Goal: Task Accomplishment & Management: Manage account settings

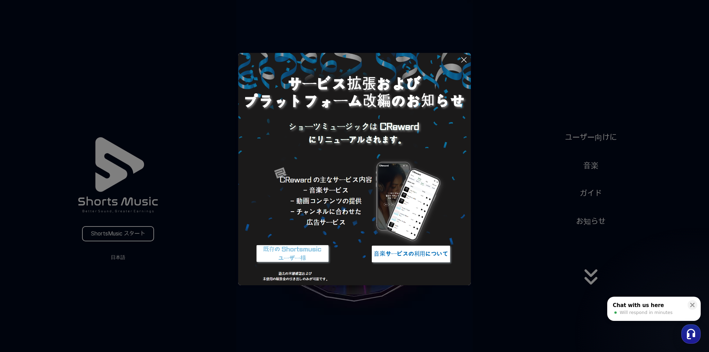
click at [588, 283] on button at bounding box center [354, 176] width 709 height 352
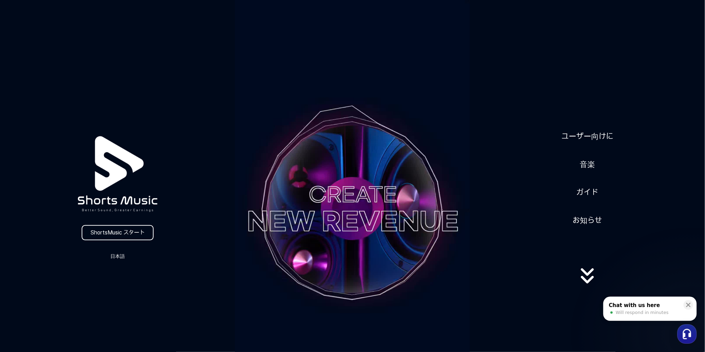
click at [588, 283] on icon at bounding box center [588, 280] width 13 height 8
click at [586, 134] on link "ユーザー向けに" at bounding box center [587, 136] width 57 height 17
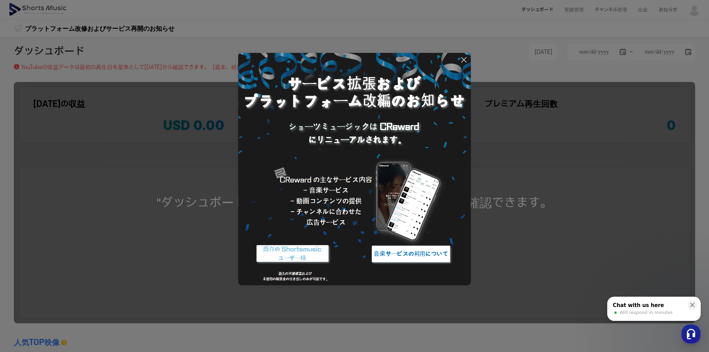
click at [468, 55] on img at bounding box center [354, 169] width 233 height 233
click at [464, 60] on icon at bounding box center [463, 59] width 5 height 5
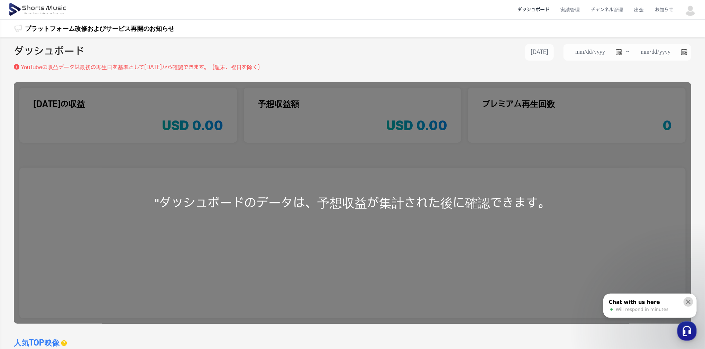
click at [691, 302] on icon at bounding box center [688, 301] width 7 height 7
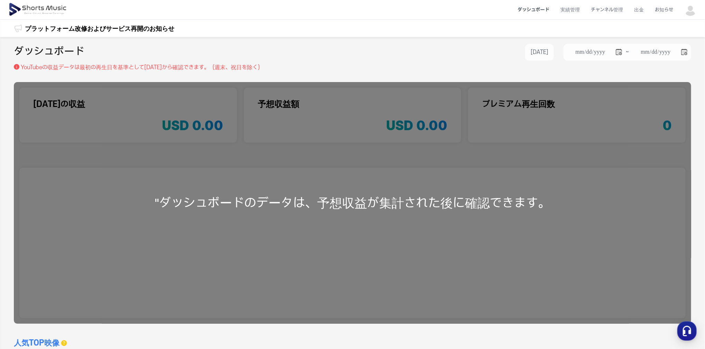
click at [448, 187] on div ""ダッシュボードのデータは、予想収益が集計された後に確認できます。" at bounding box center [353, 203] width 678 height 242
click at [537, 9] on li "ダッシュボード" at bounding box center [533, 10] width 43 height 18
click at [568, 8] on li "実績管理" at bounding box center [570, 10] width 30 height 18
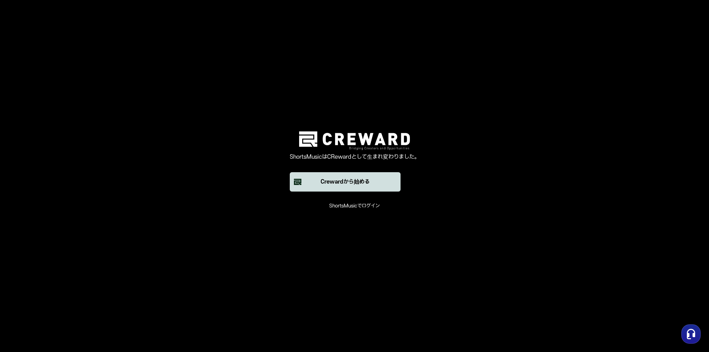
click at [372, 181] on button "Crewardから始める" at bounding box center [345, 181] width 111 height 19
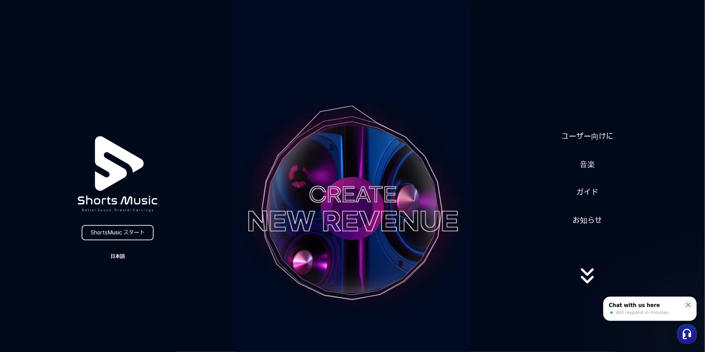
click at [118, 256] on button "日本語" at bounding box center [117, 257] width 33 height 10
click at [112, 285] on button "日本語" at bounding box center [118, 285] width 28 height 7
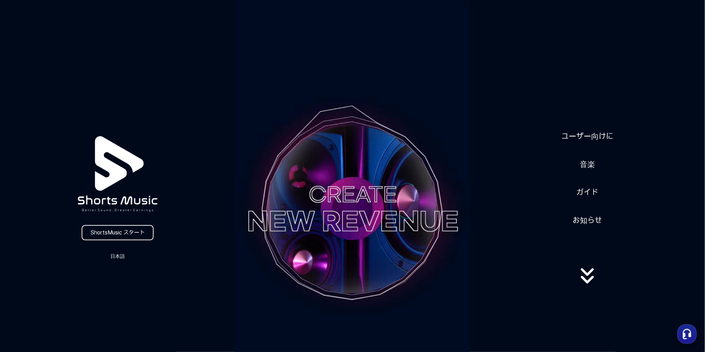
click at [589, 278] on icon at bounding box center [588, 282] width 44 height 28
click at [589, 191] on link "ガイド" at bounding box center [587, 192] width 27 height 17
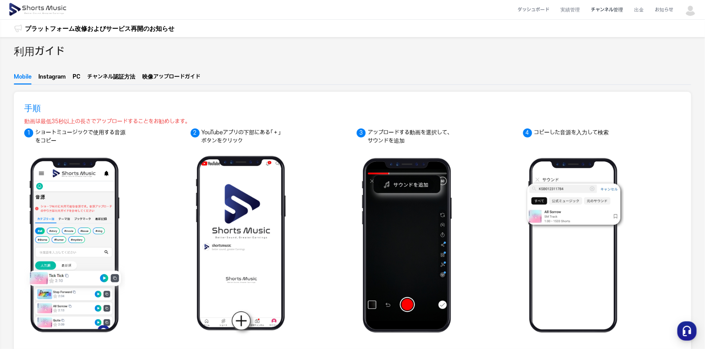
click at [619, 10] on li "チャンネル管理" at bounding box center [607, 10] width 43 height 18
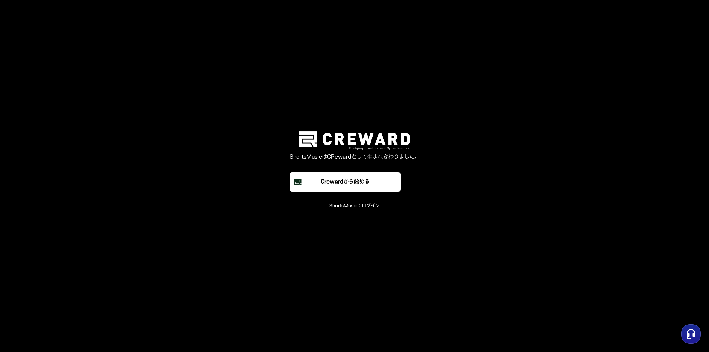
click at [354, 207] on font "ShortsMusicでログイン" at bounding box center [354, 206] width 51 height 6
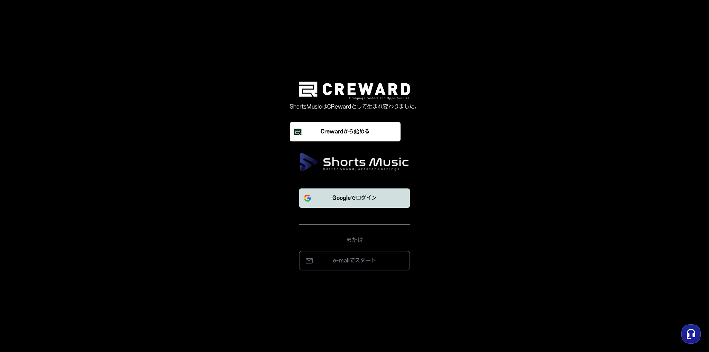
click at [360, 197] on p "Googleでログイン" at bounding box center [354, 198] width 44 height 8
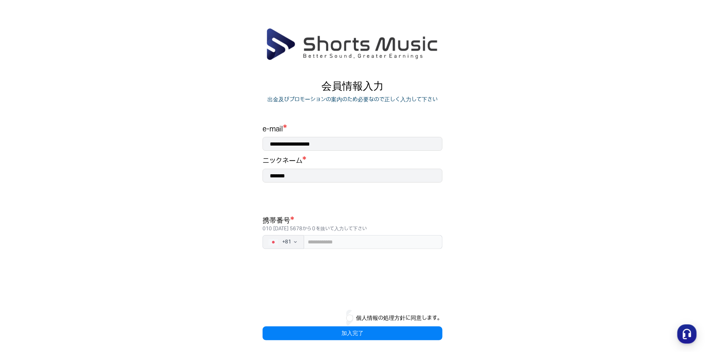
click at [360, 249] on div "**********" at bounding box center [353, 233] width 180 height 216
click at [354, 244] on input "tel" at bounding box center [373, 242] width 138 height 14
type input "**********"
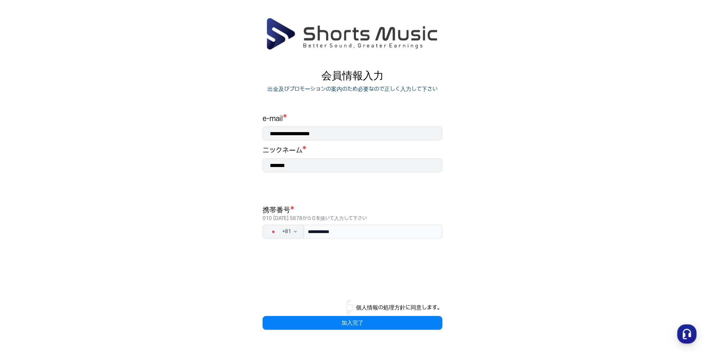
scroll to position [28, 0]
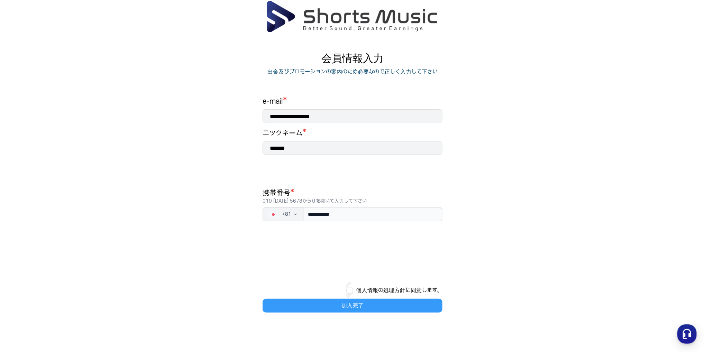
click at [367, 303] on button "加入完了" at bounding box center [353, 306] width 180 height 14
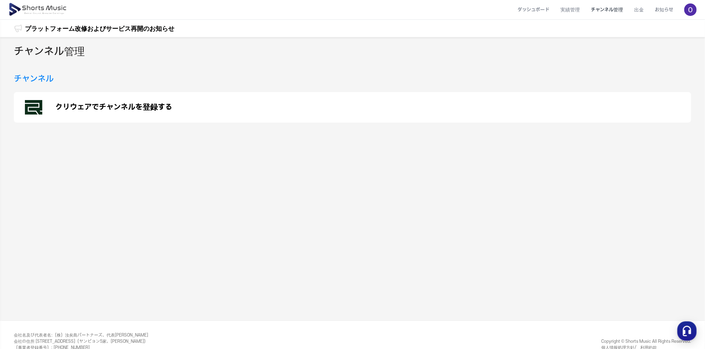
click at [115, 106] on p "クリウェアでチャンネルを登録する" at bounding box center [113, 107] width 117 height 8
click at [609, 10] on li "チャンネル管理" at bounding box center [607, 10] width 43 height 18
click at [527, 9] on li "ダッシュボード" at bounding box center [533, 10] width 43 height 18
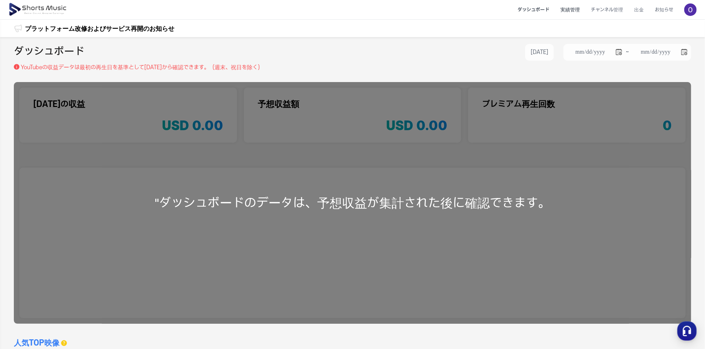
click at [568, 10] on li "実績管理" at bounding box center [570, 10] width 30 height 18
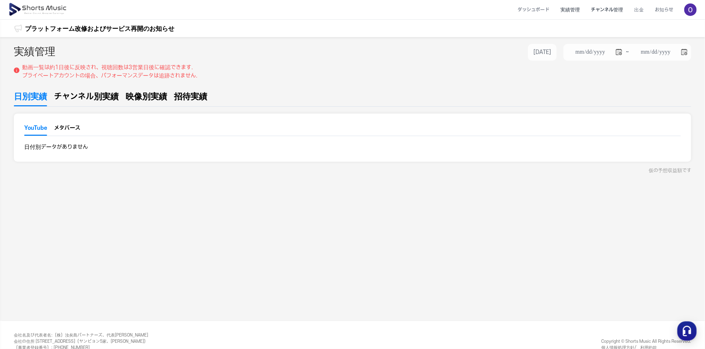
click at [609, 8] on li "チャンネル管理" at bounding box center [607, 10] width 43 height 18
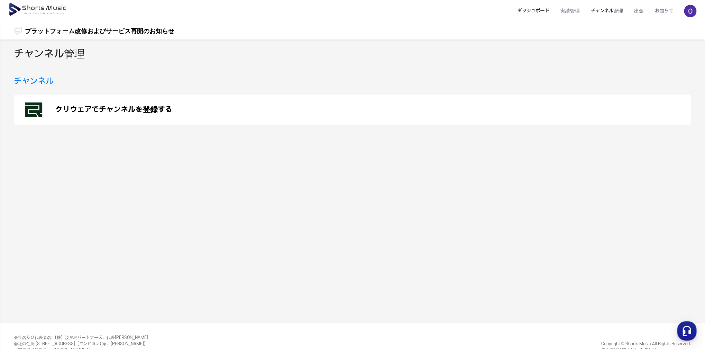
click at [534, 7] on li "ダッシュボード" at bounding box center [533, 11] width 43 height 18
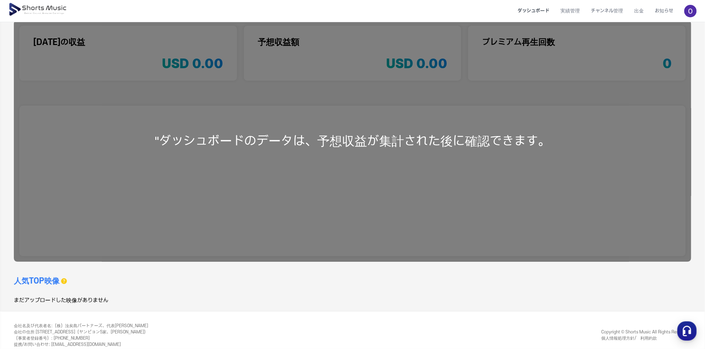
scroll to position [73, 0]
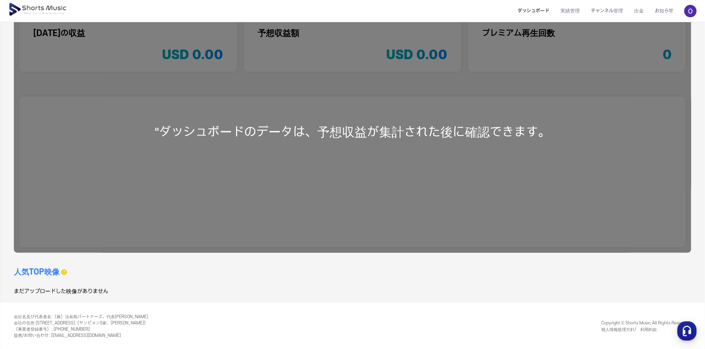
click at [375, 110] on div ""ダッシュボードのデータは、予想収益が集計された後に確認できます。" at bounding box center [353, 132] width 678 height 242
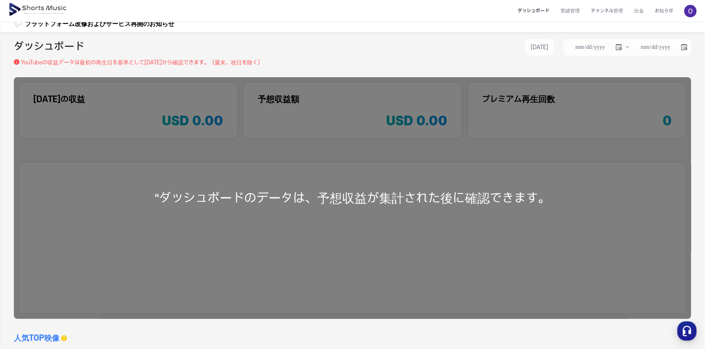
scroll to position [0, 0]
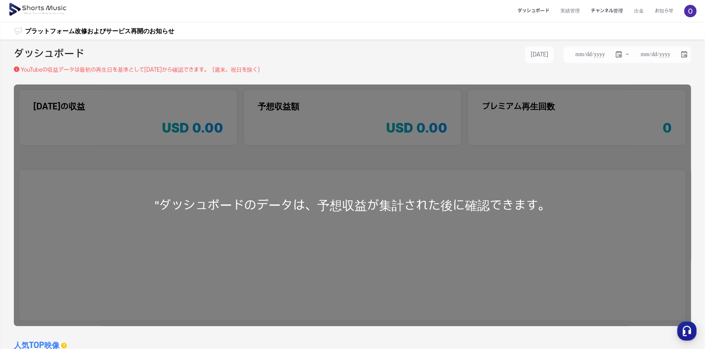
click at [606, 8] on li "チャンネル管理" at bounding box center [607, 11] width 43 height 18
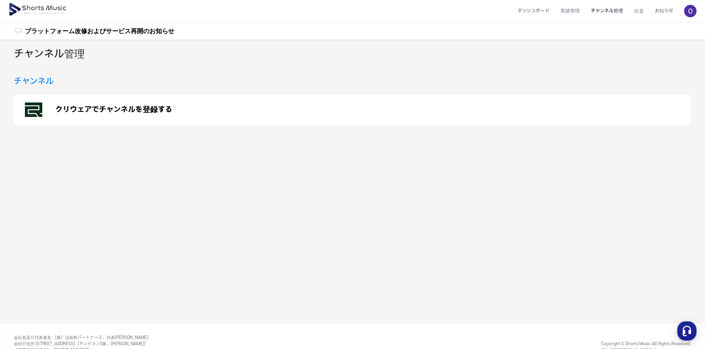
click at [120, 108] on p "クリウェアでチャンネルを登録する" at bounding box center [113, 110] width 117 height 8
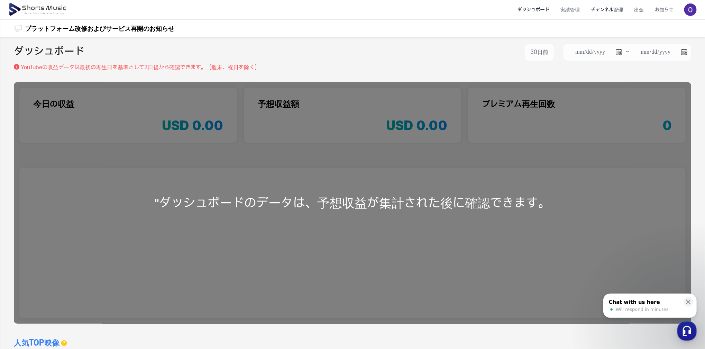
click at [597, 10] on li "チャンネル管理" at bounding box center [607, 10] width 43 height 18
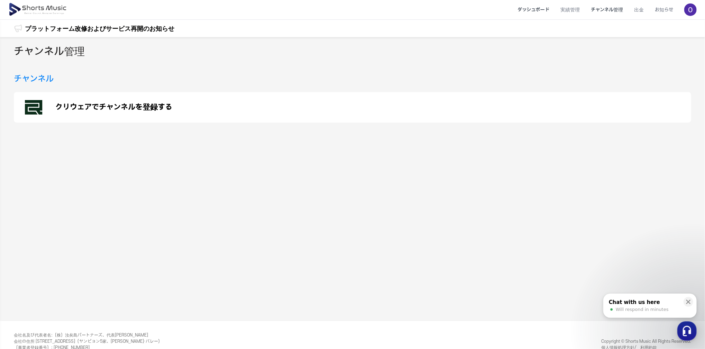
click at [533, 9] on li "ダッシュボード" at bounding box center [533, 10] width 43 height 18
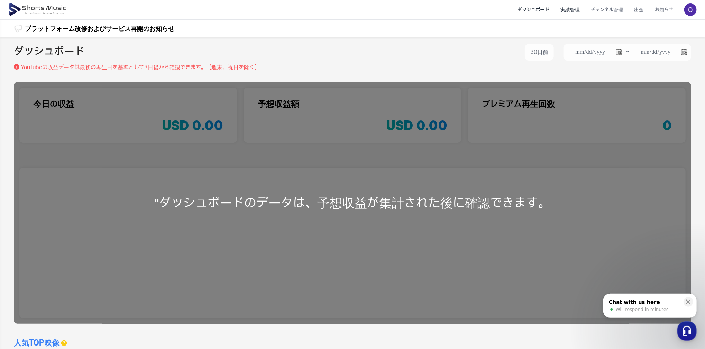
click at [570, 15] on li "実績管理" at bounding box center [570, 10] width 30 height 18
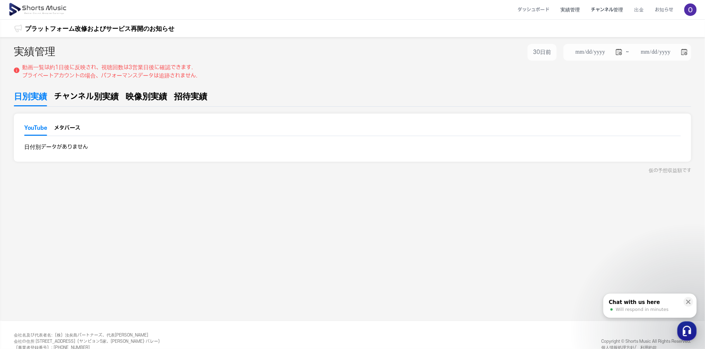
click at [605, 11] on li "チャンネル管理" at bounding box center [607, 10] width 43 height 18
